Goal: Task Accomplishment & Management: Manage account settings

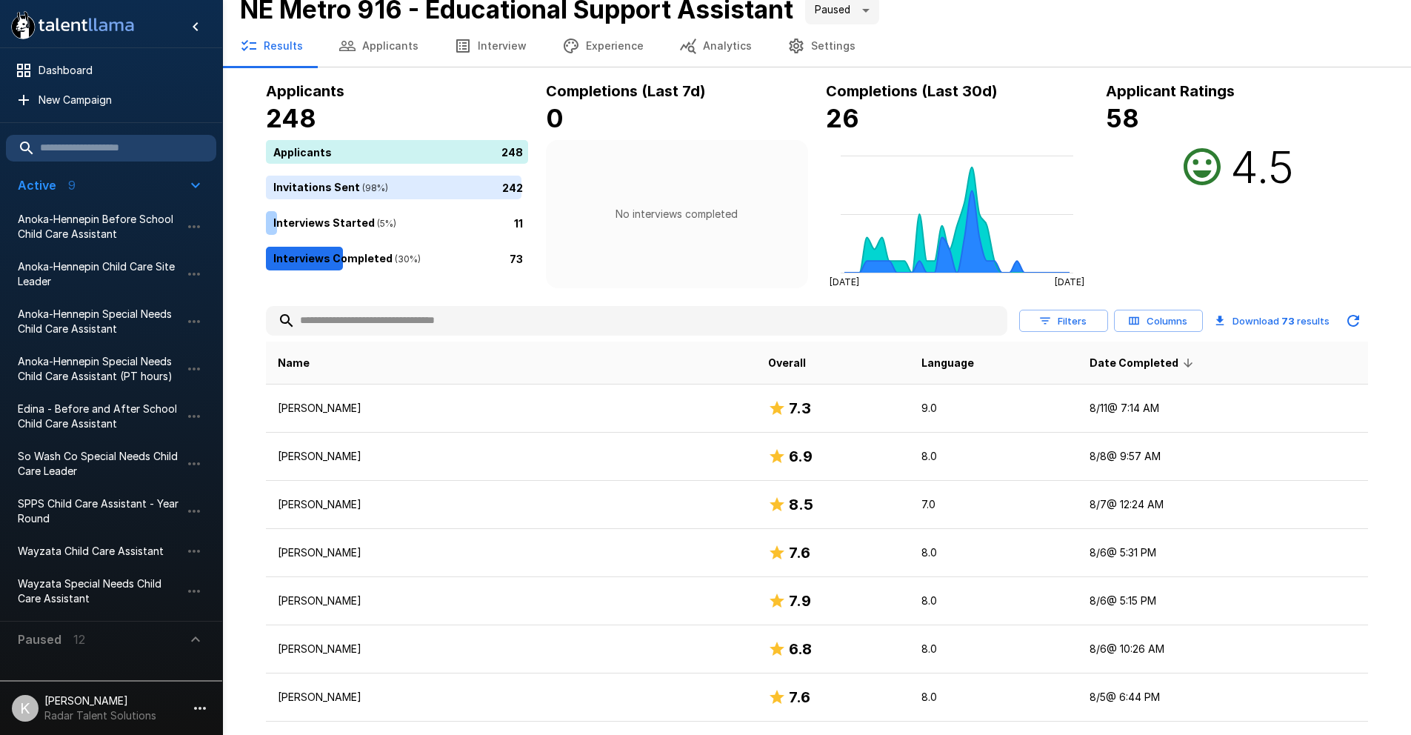
scroll to position [20, 0]
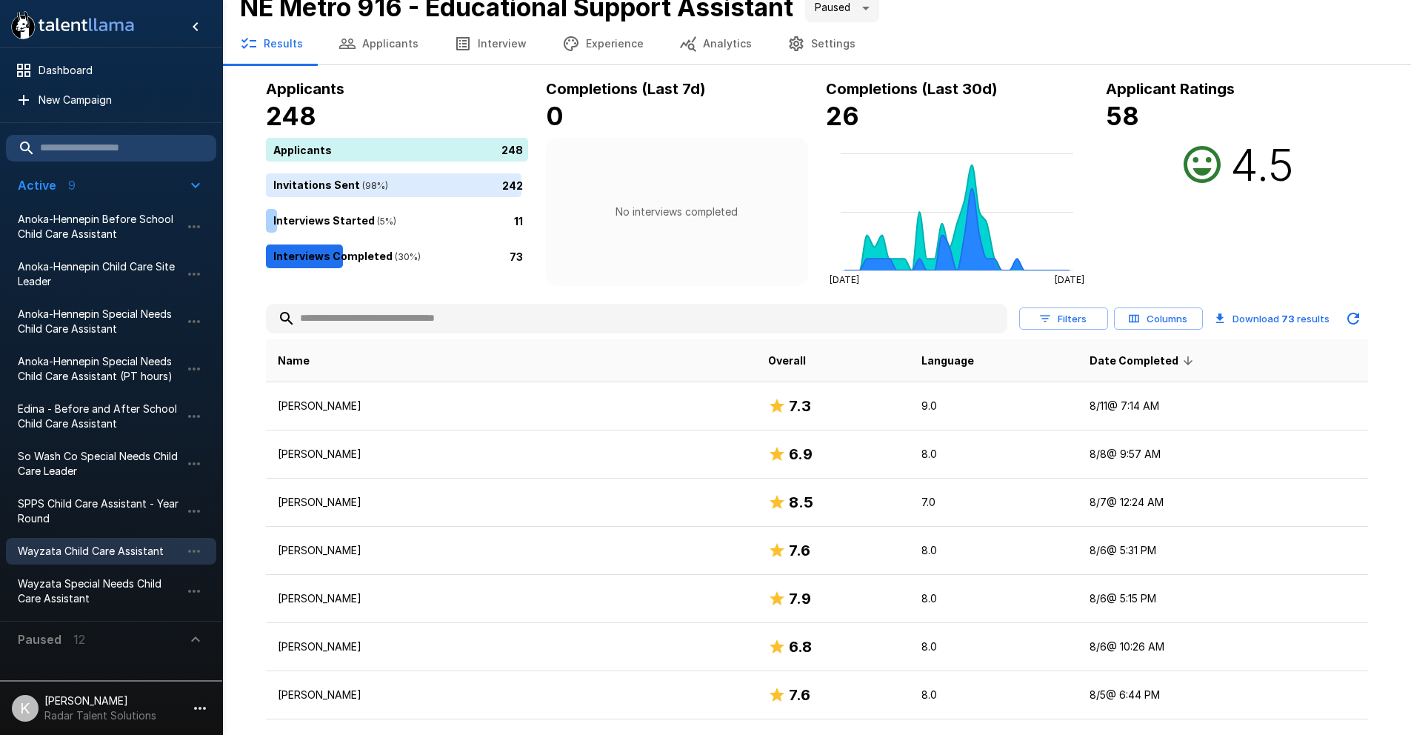
click at [161, 556] on span "Wayzata Child Care Assistant" at bounding box center [99, 551] width 163 height 15
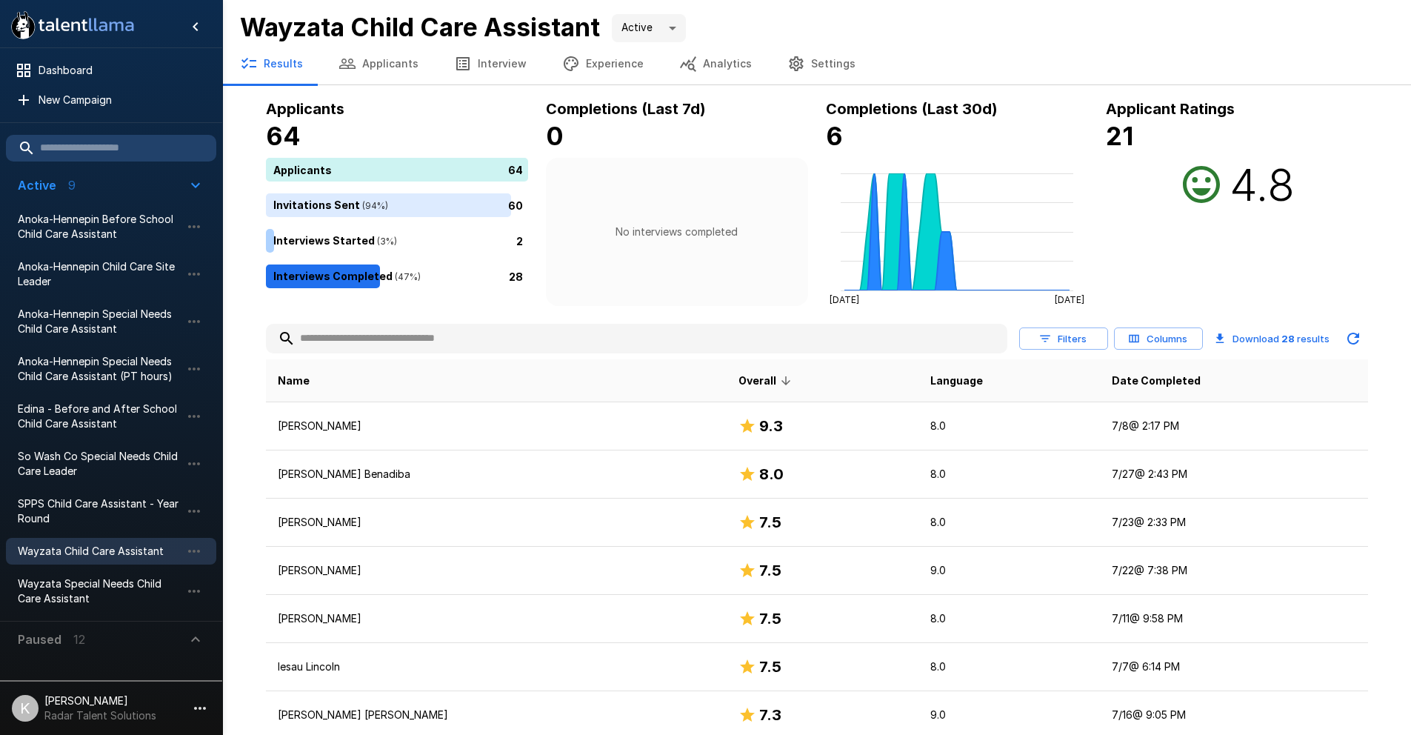
click at [1100, 379] on th "Date Completed" at bounding box center [1233, 380] width 267 height 43
click at [1112, 383] on span "Date Completed" at bounding box center [1156, 381] width 89 height 18
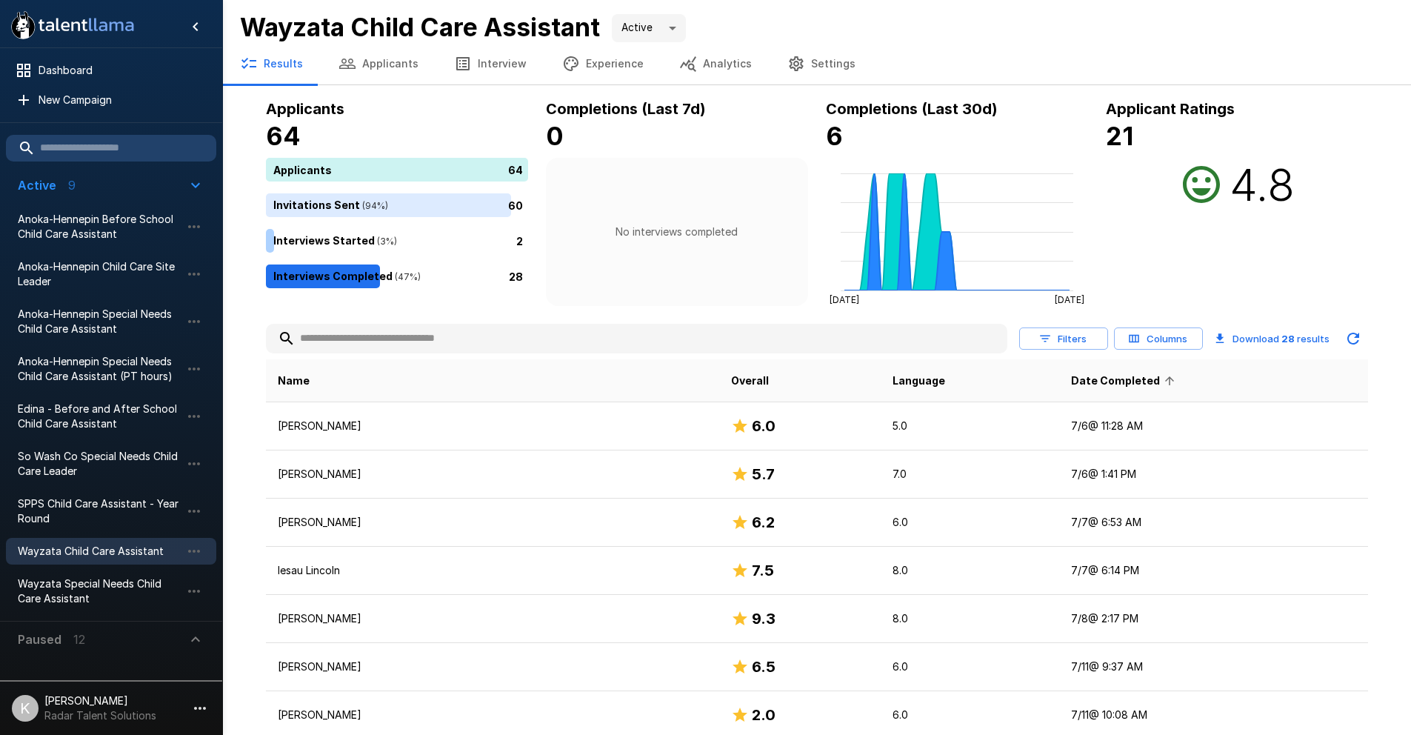
click at [1073, 376] on span "Date Completed" at bounding box center [1125, 381] width 108 height 18
click at [194, 546] on icon "button" at bounding box center [194, 551] width 18 height 18
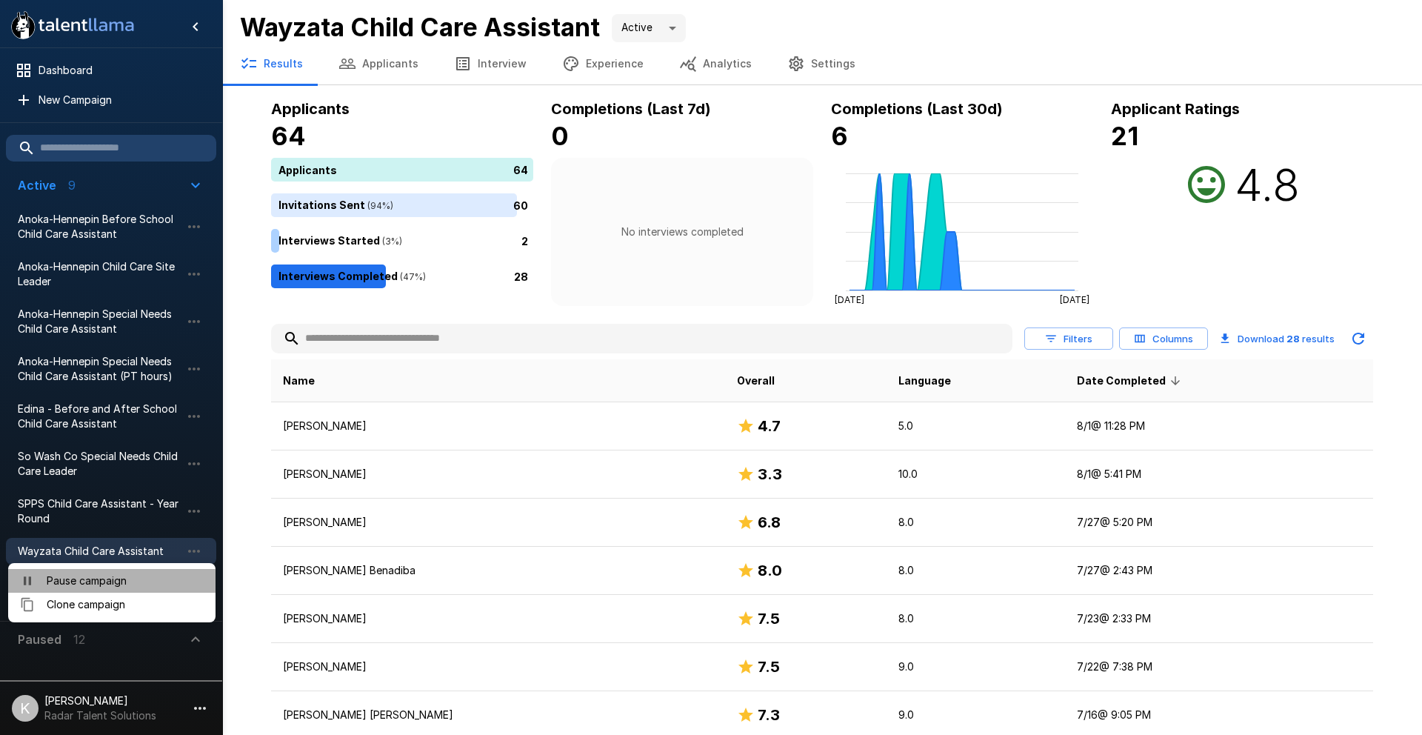
click at [171, 577] on span "Pause campaign" at bounding box center [125, 580] width 157 height 15
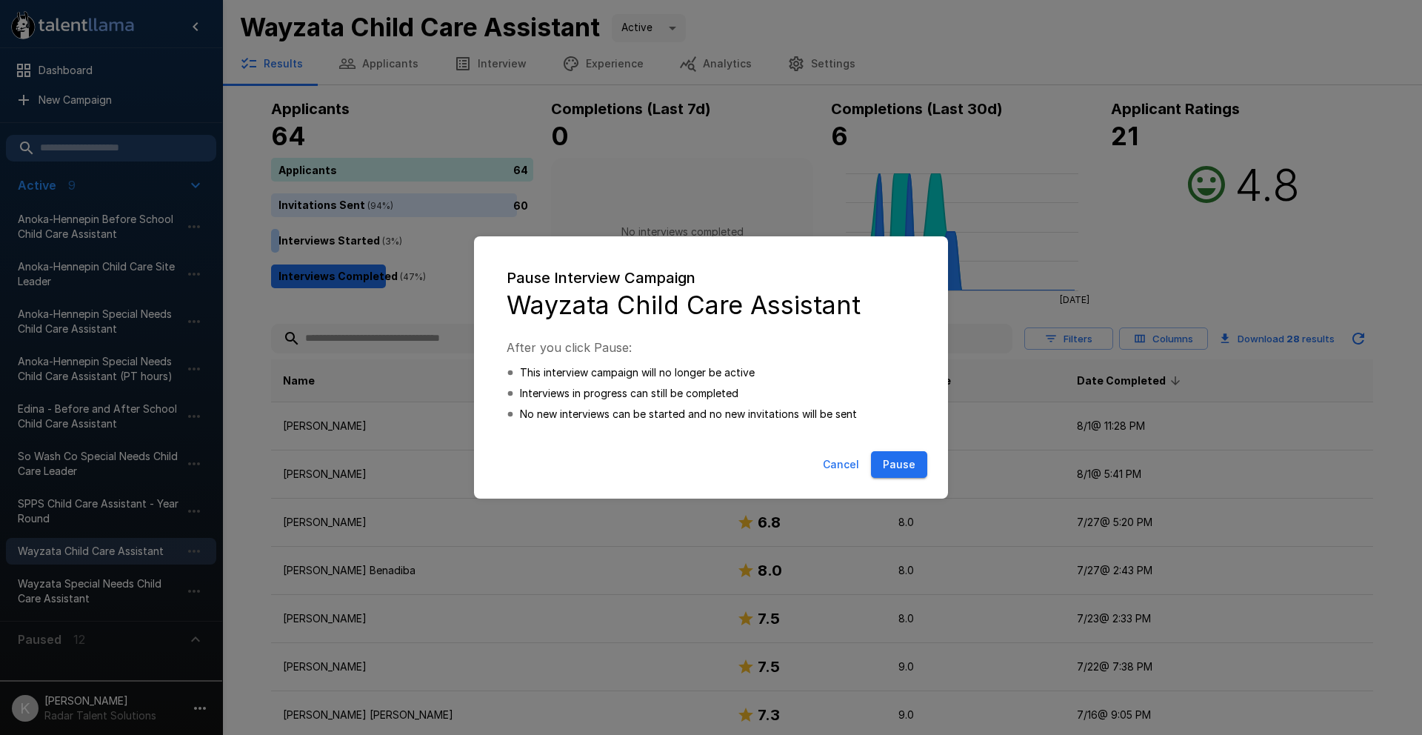
click at [899, 467] on button "Pause" at bounding box center [899, 464] width 56 height 27
type input "*****"
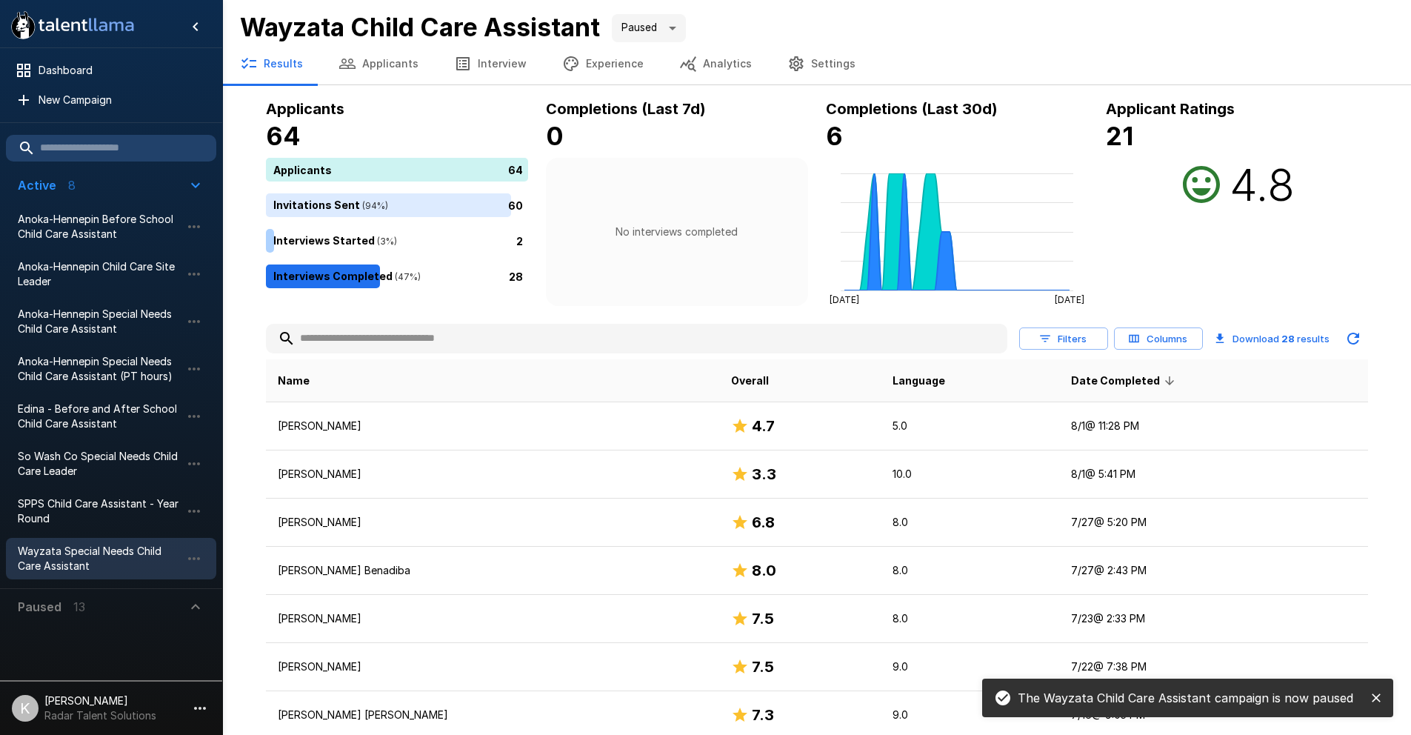
click at [133, 551] on span "Wayzata Special Needs Child Care Assistant" at bounding box center [99, 559] width 163 height 30
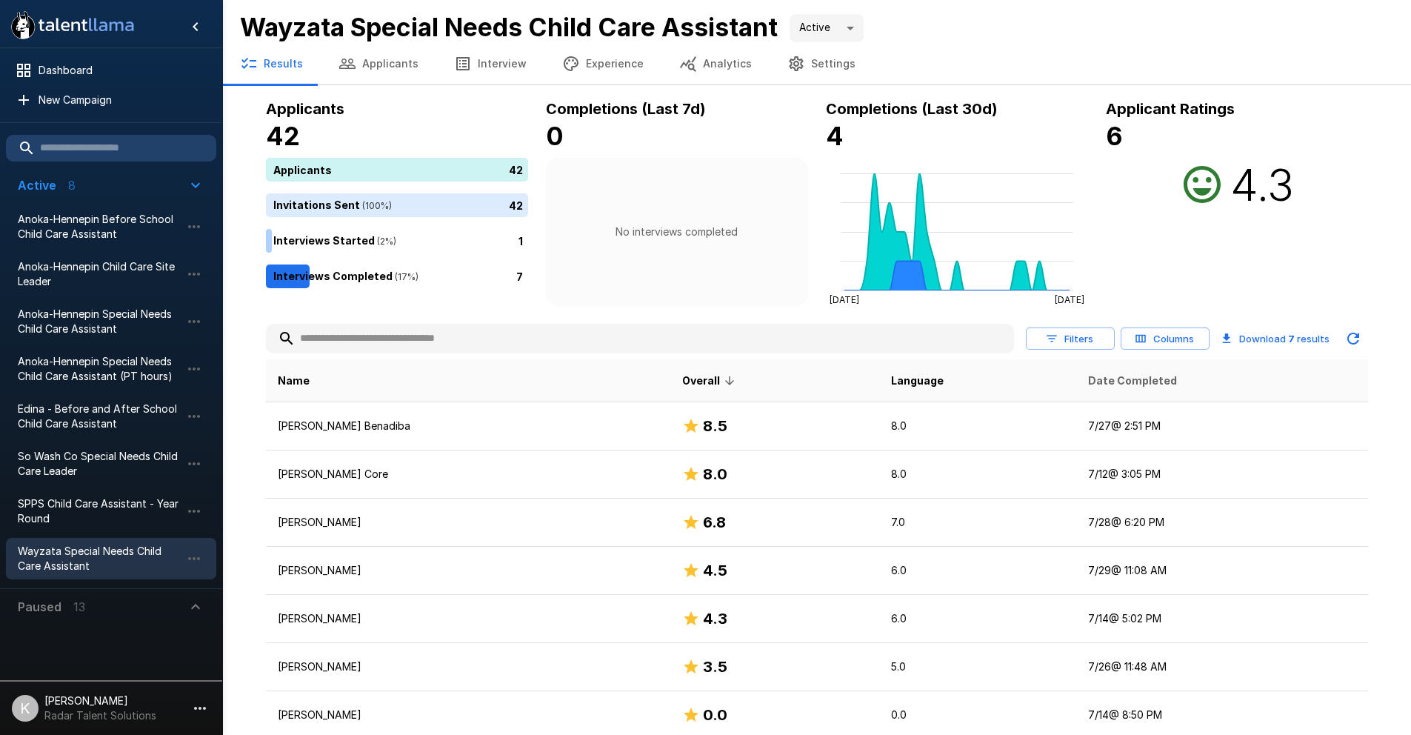
click at [1142, 384] on span "Date Completed" at bounding box center [1132, 381] width 89 height 18
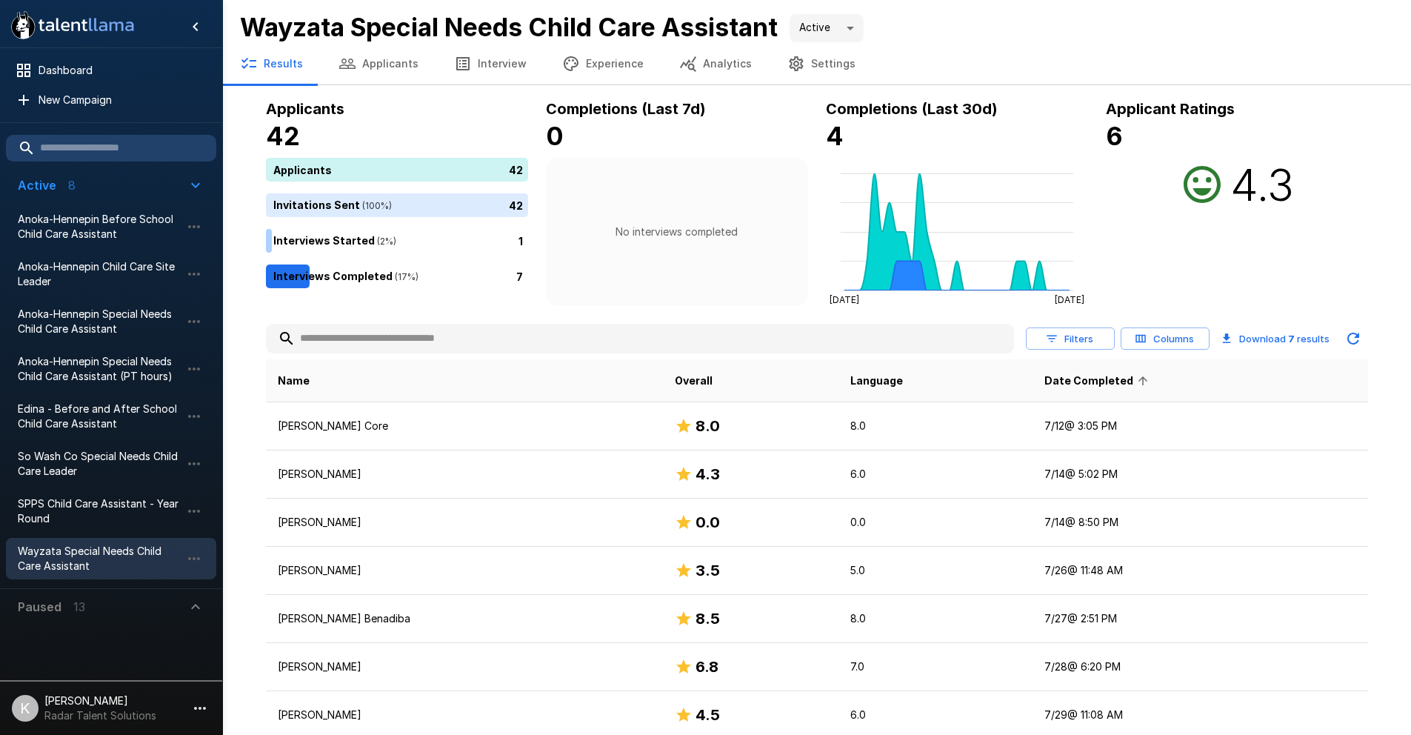
click at [1102, 379] on span "Date Completed" at bounding box center [1098, 381] width 108 height 18
click at [196, 559] on icon "button" at bounding box center [194, 559] width 18 height 18
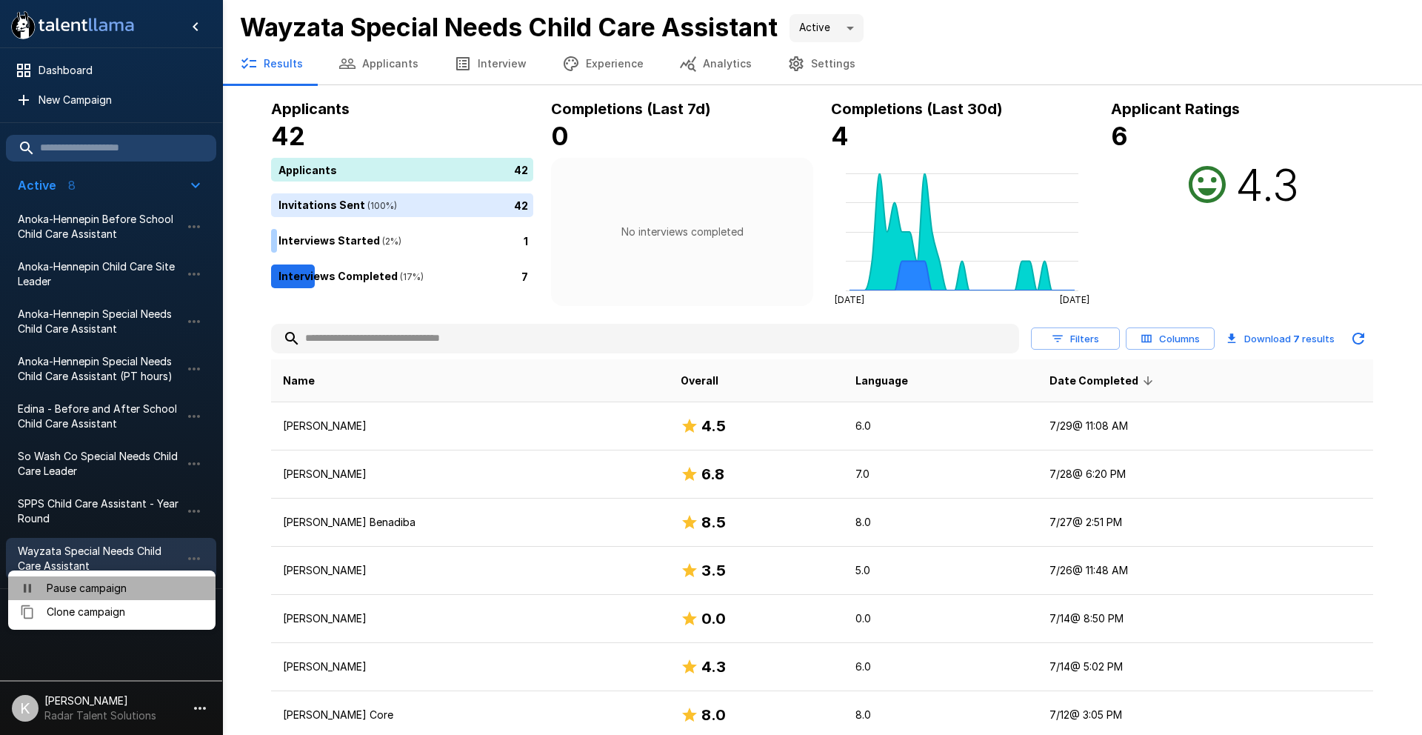
click at [159, 587] on span "Pause campaign" at bounding box center [125, 588] width 157 height 15
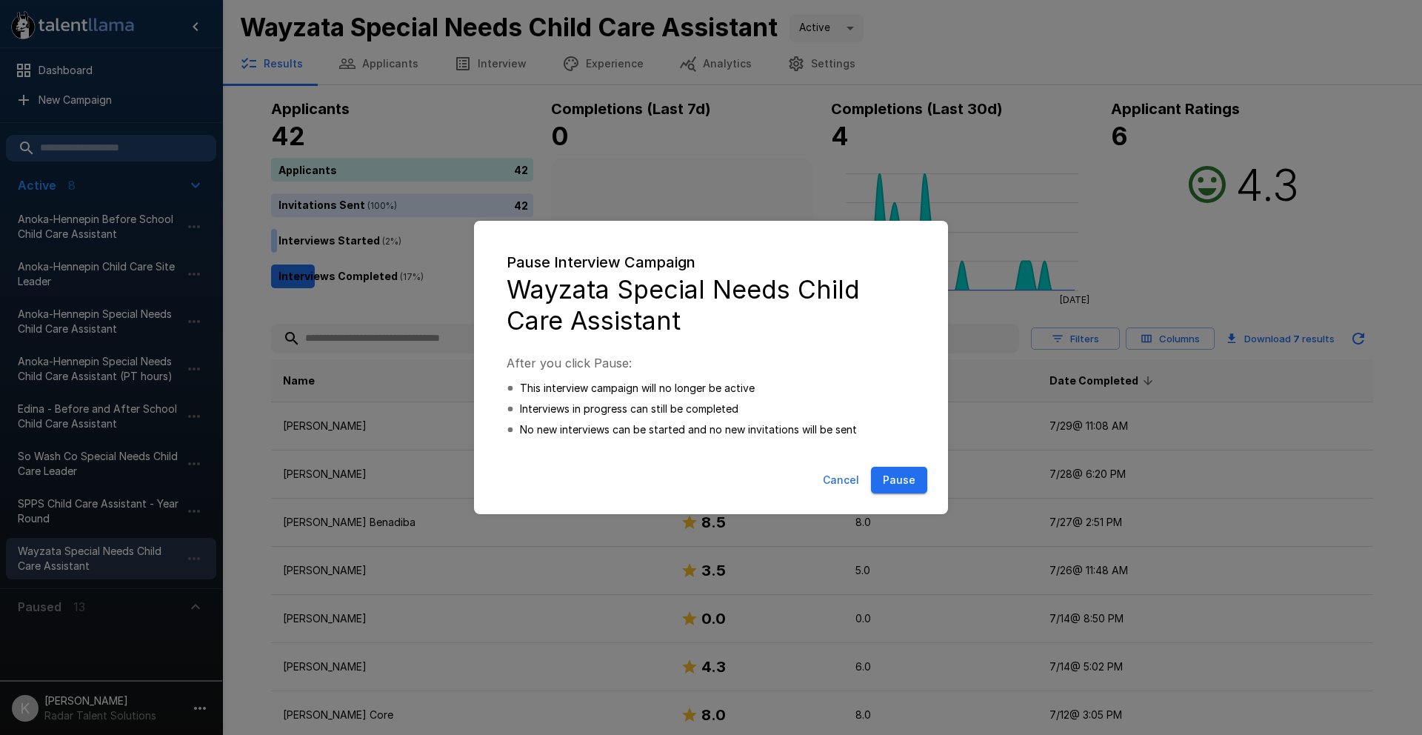
click at [900, 481] on button "Pause" at bounding box center [899, 480] width 56 height 27
type input "*****"
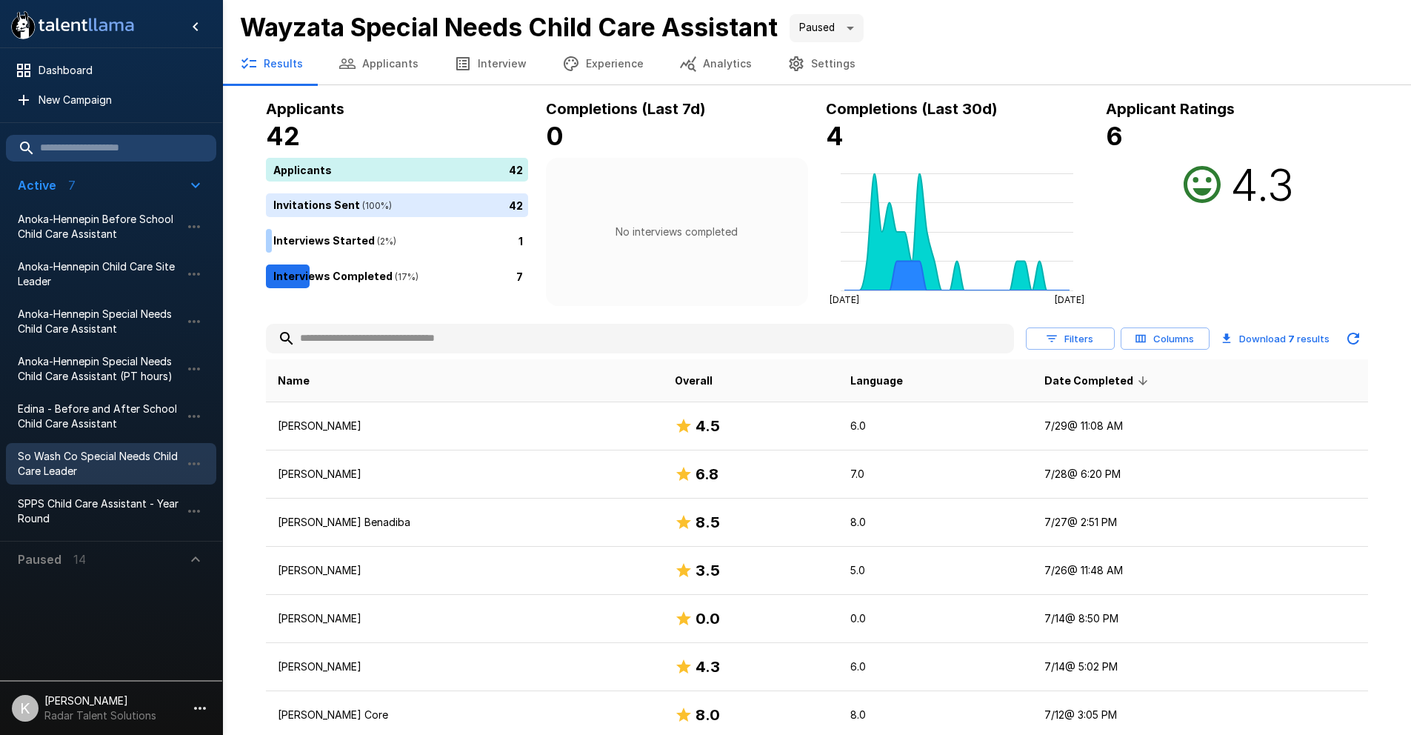
click at [170, 458] on span "So Wash Co Special Needs Child Care Leader" at bounding box center [99, 464] width 163 height 30
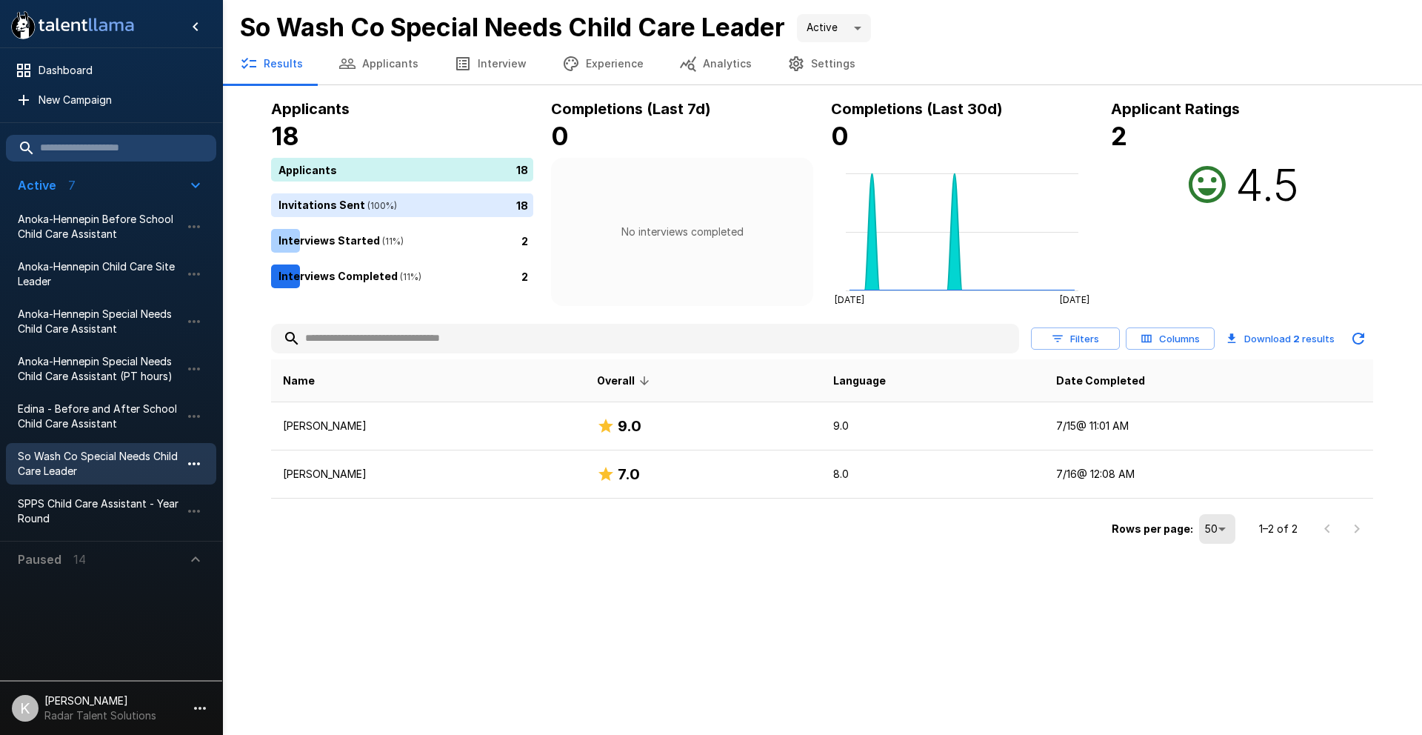
click at [193, 459] on icon "button" at bounding box center [194, 464] width 18 height 18
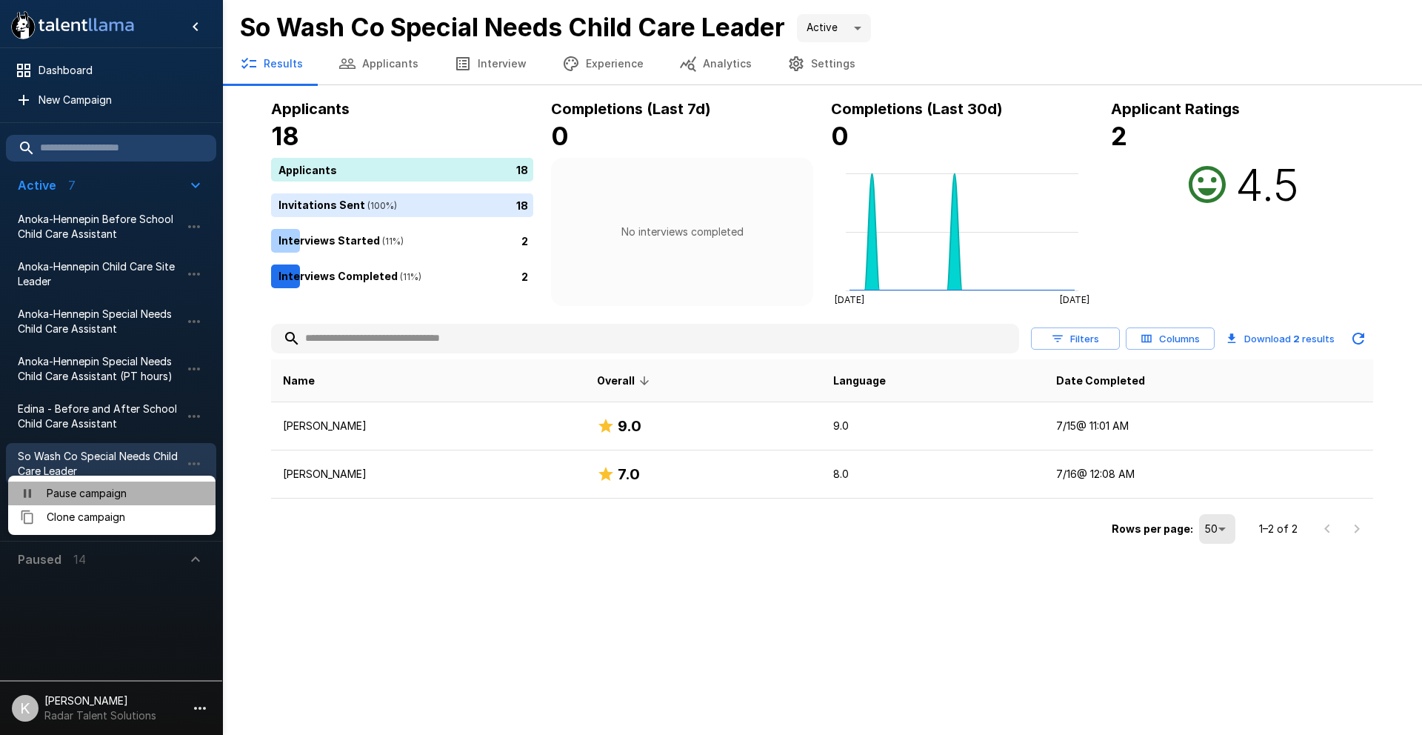
click at [154, 490] on span "Pause campaign" at bounding box center [125, 493] width 157 height 15
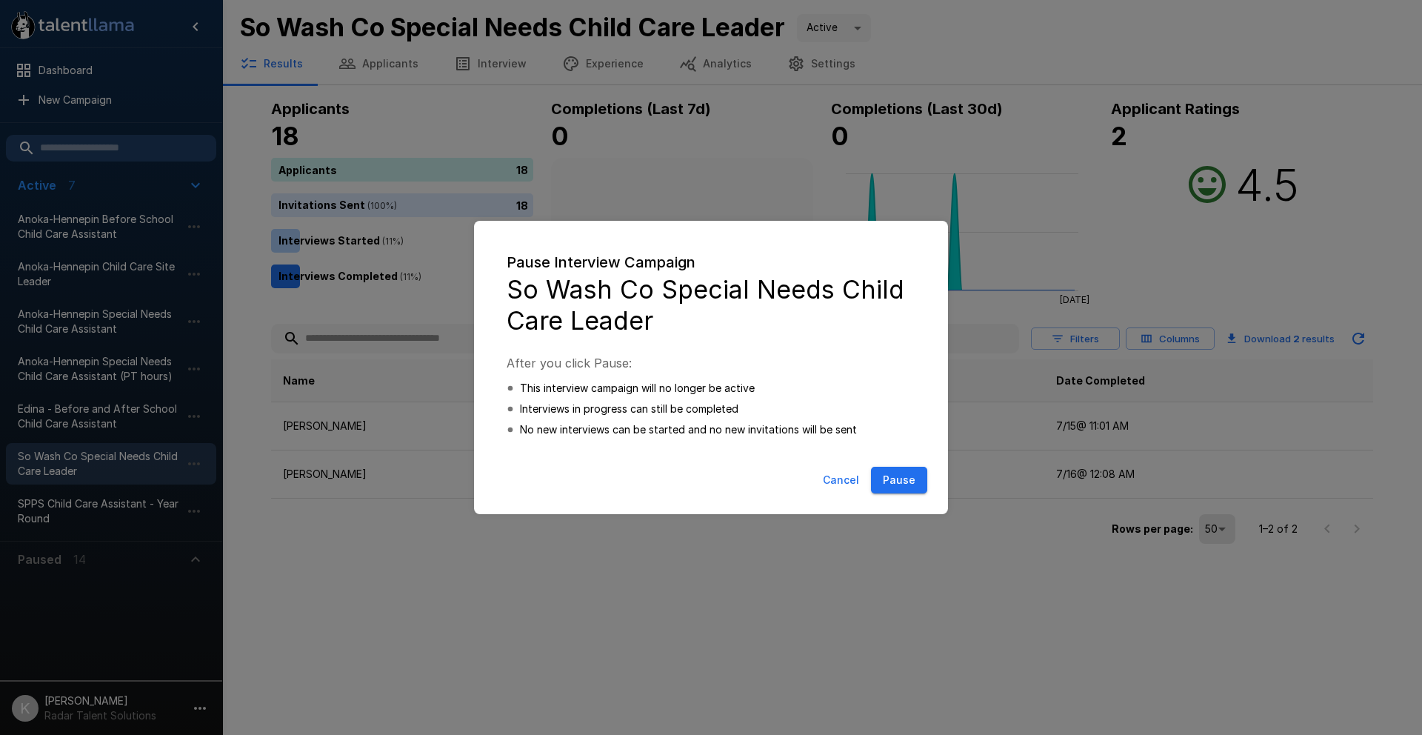
click at [916, 480] on button "Pause" at bounding box center [899, 480] width 56 height 27
type input "*****"
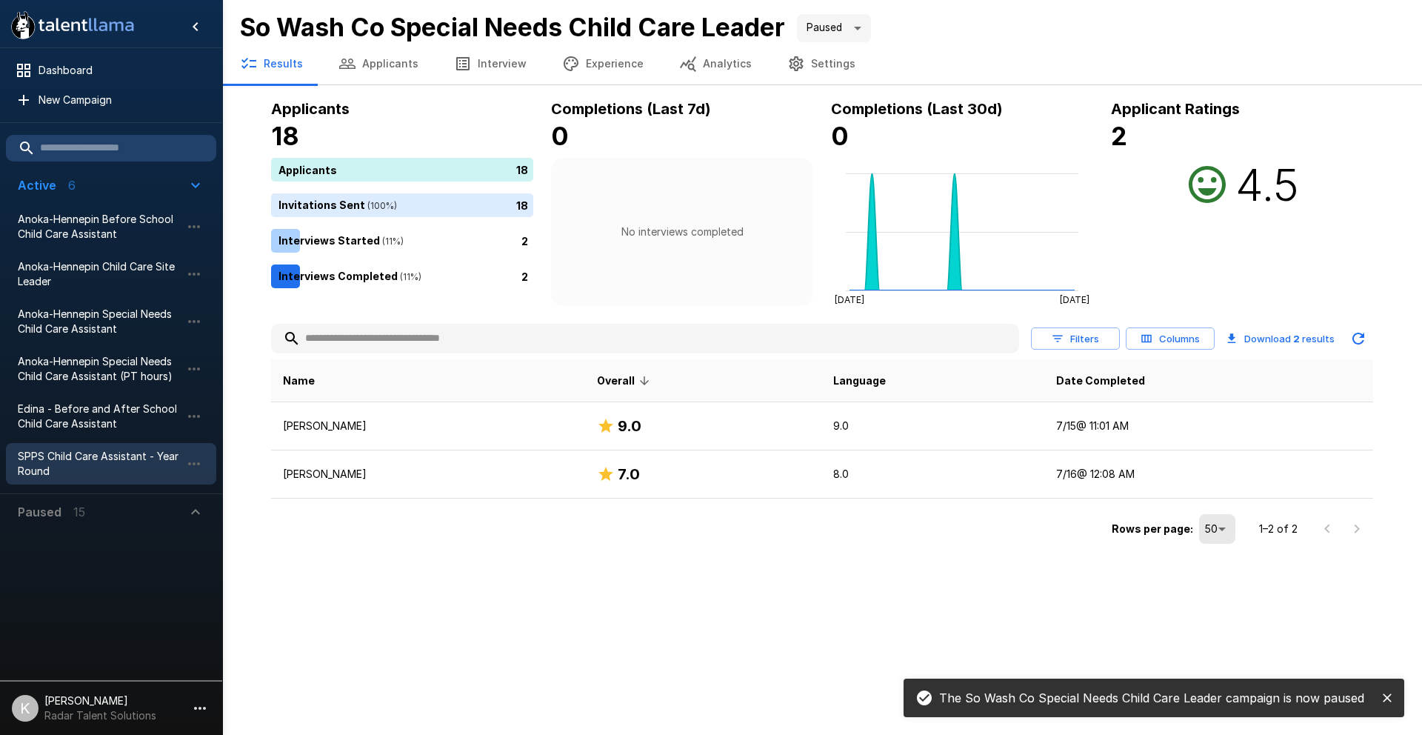
click at [118, 456] on span "SPPS Child Care Assistant - Year Round" at bounding box center [99, 464] width 163 height 30
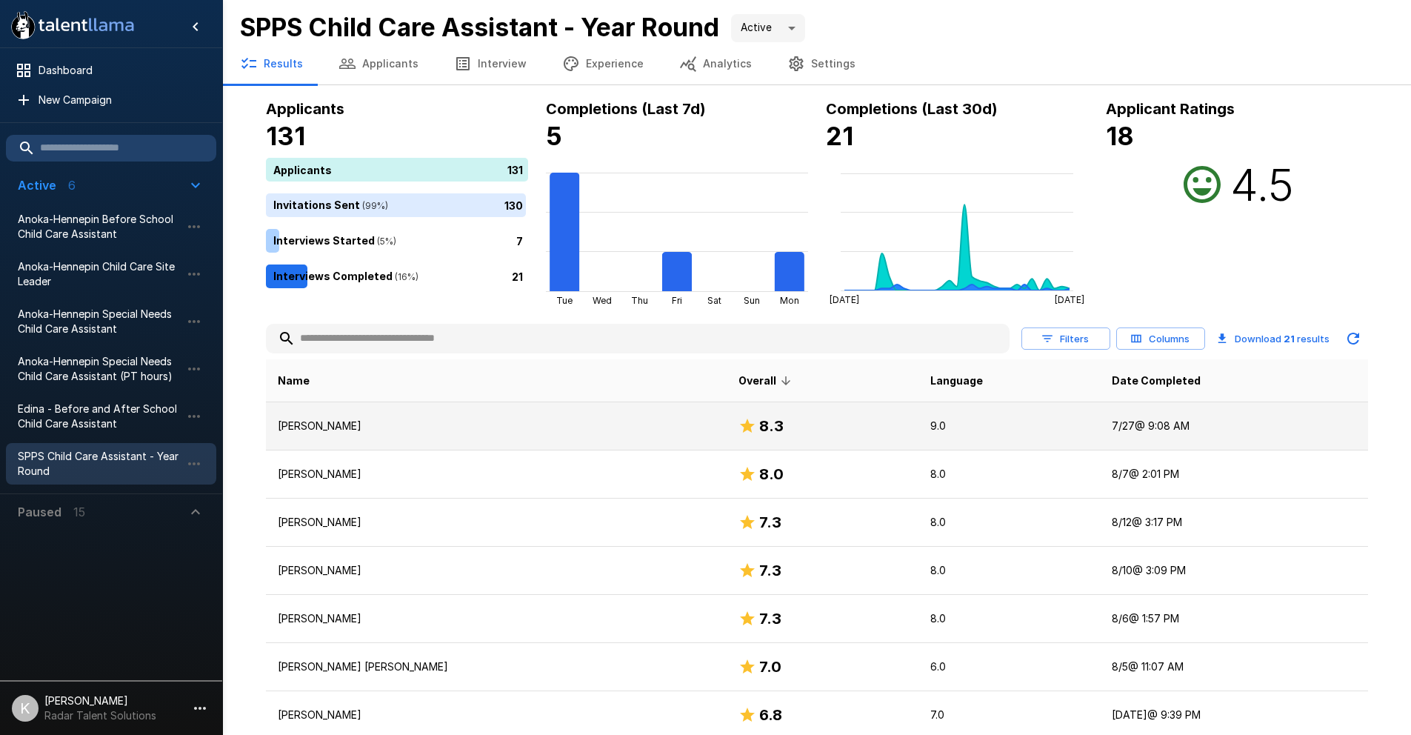
click at [1100, 406] on td "[DATE] 9:08 AM" at bounding box center [1233, 426] width 267 height 48
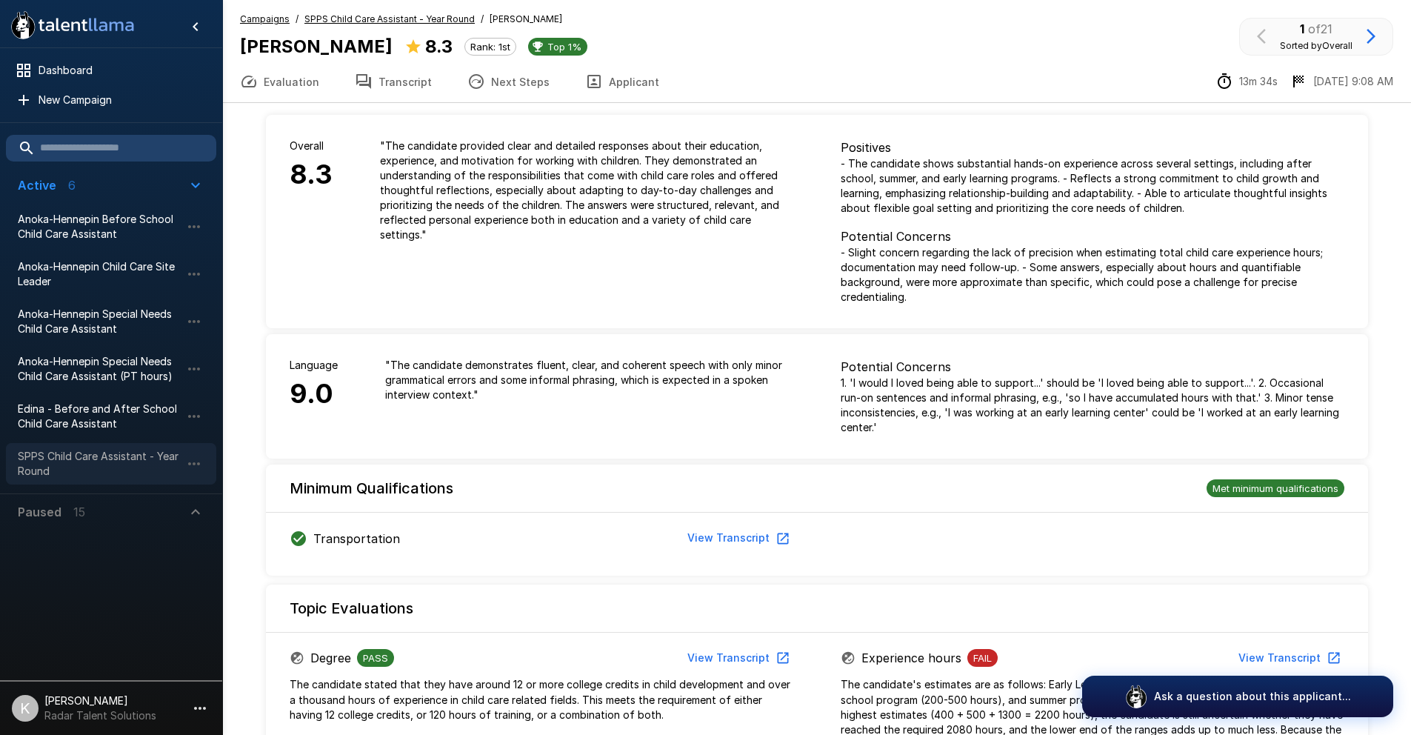
click at [67, 451] on span "SPPS Child Care Assistant - Year Round" at bounding box center [99, 464] width 163 height 30
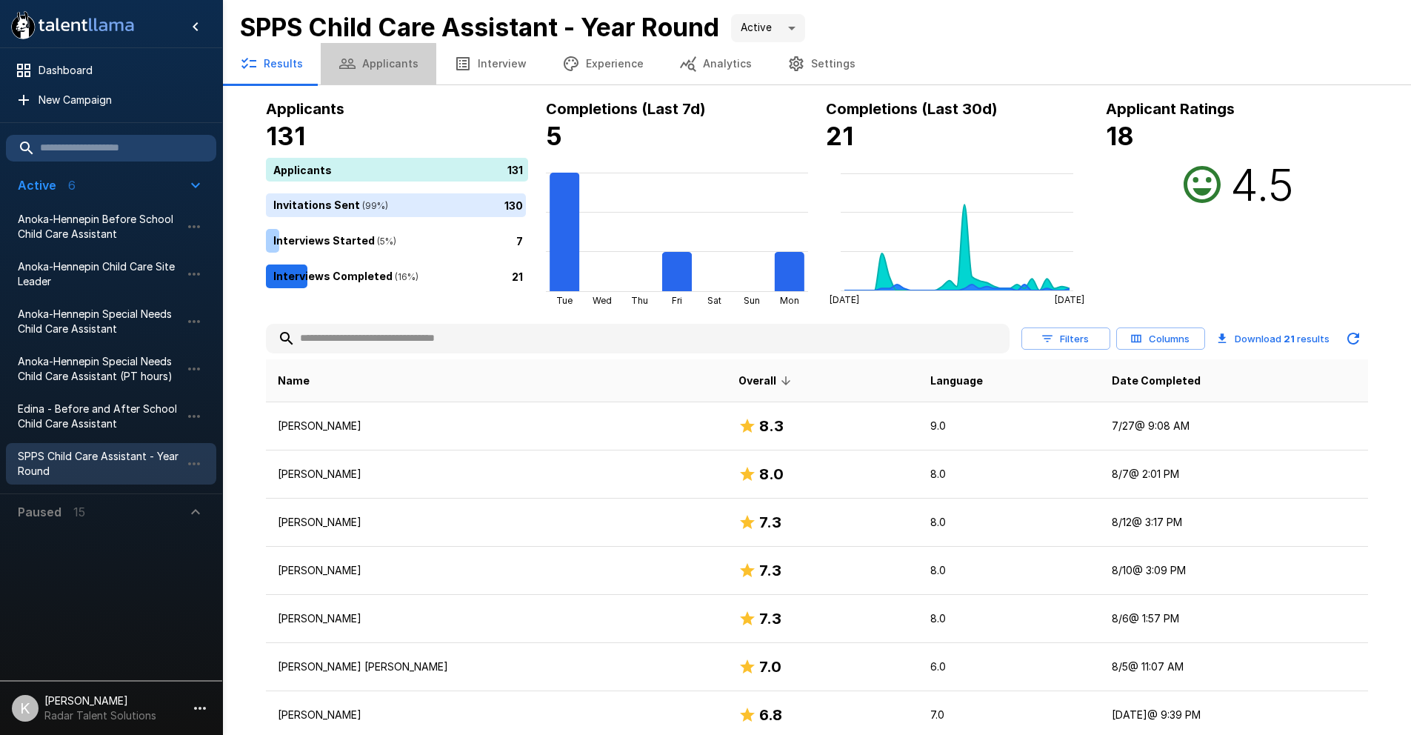
click at [375, 69] on button "Applicants" at bounding box center [379, 63] width 116 height 41
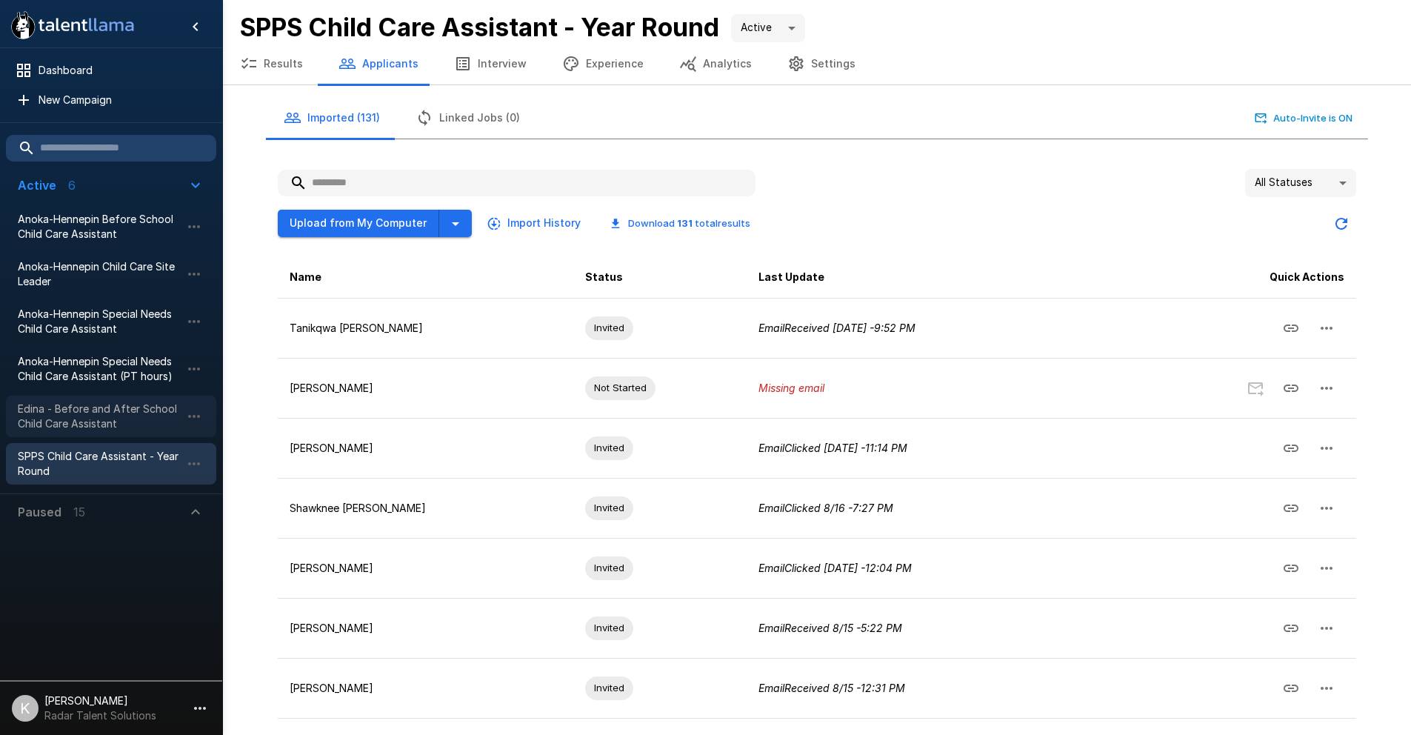
click at [81, 415] on span "Edina - Before and After School Child Care Assistant" at bounding box center [99, 416] width 163 height 30
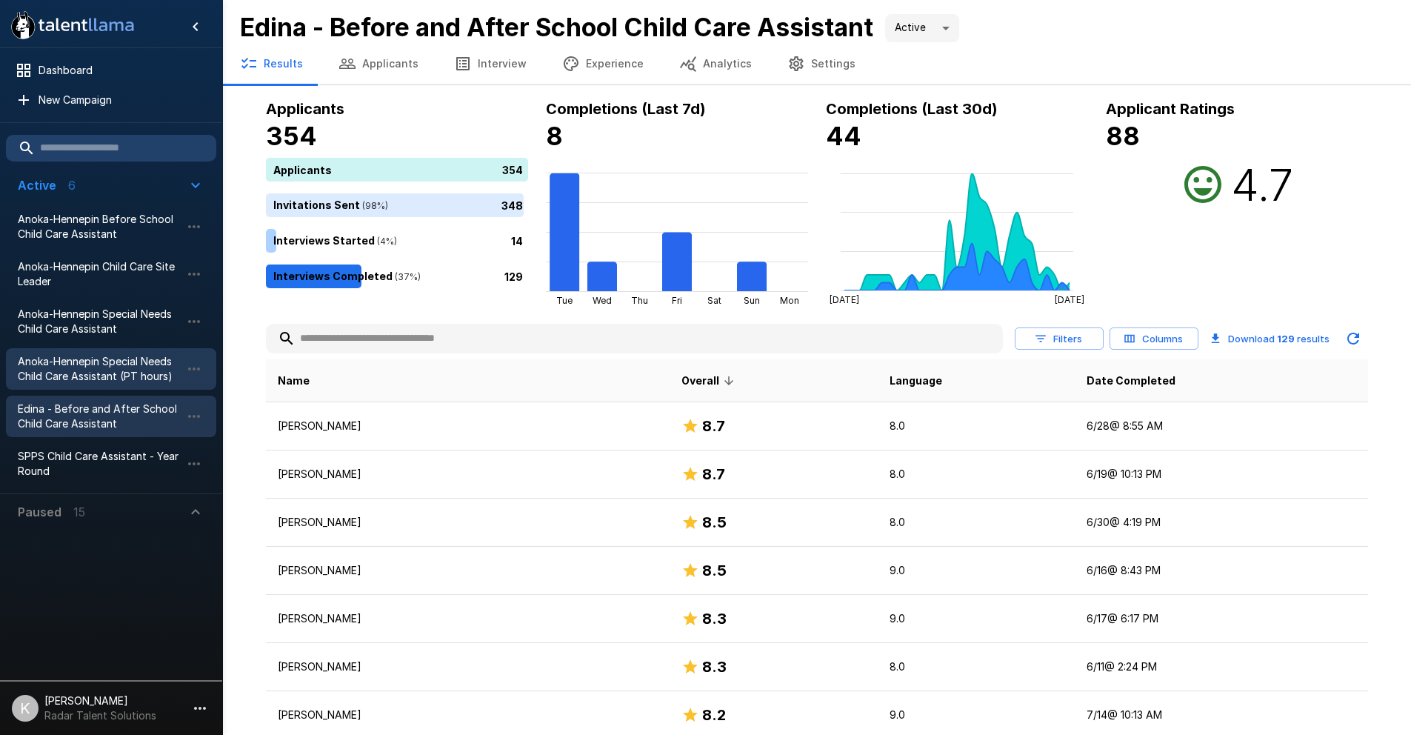
click at [73, 368] on span "Anoka-Hennepin Special Needs Child Care Assistant (PT hours)" at bounding box center [99, 369] width 163 height 30
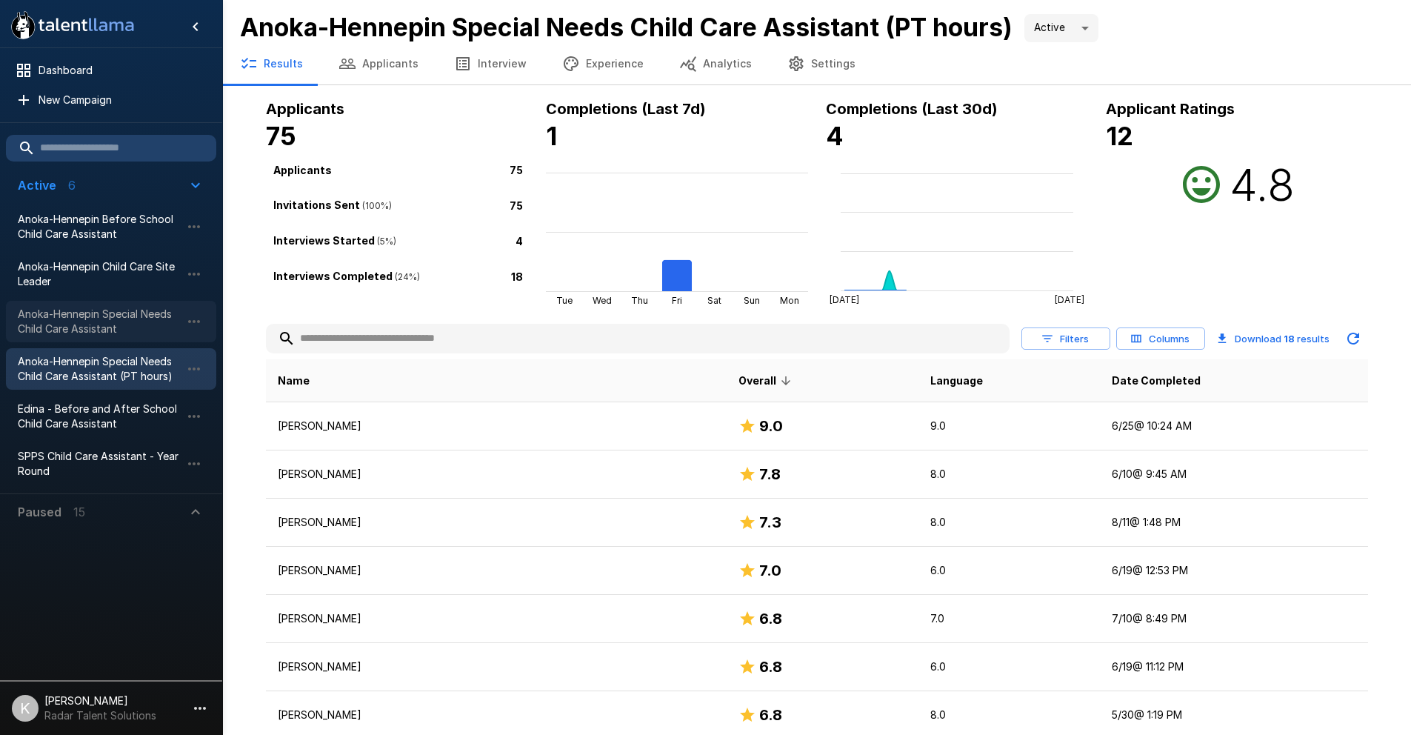
click at [66, 326] on span "Anoka-Hennepin Special Needs Child Care Assistant" at bounding box center [99, 322] width 163 height 30
